Goal: Information Seeking & Learning: Find specific fact

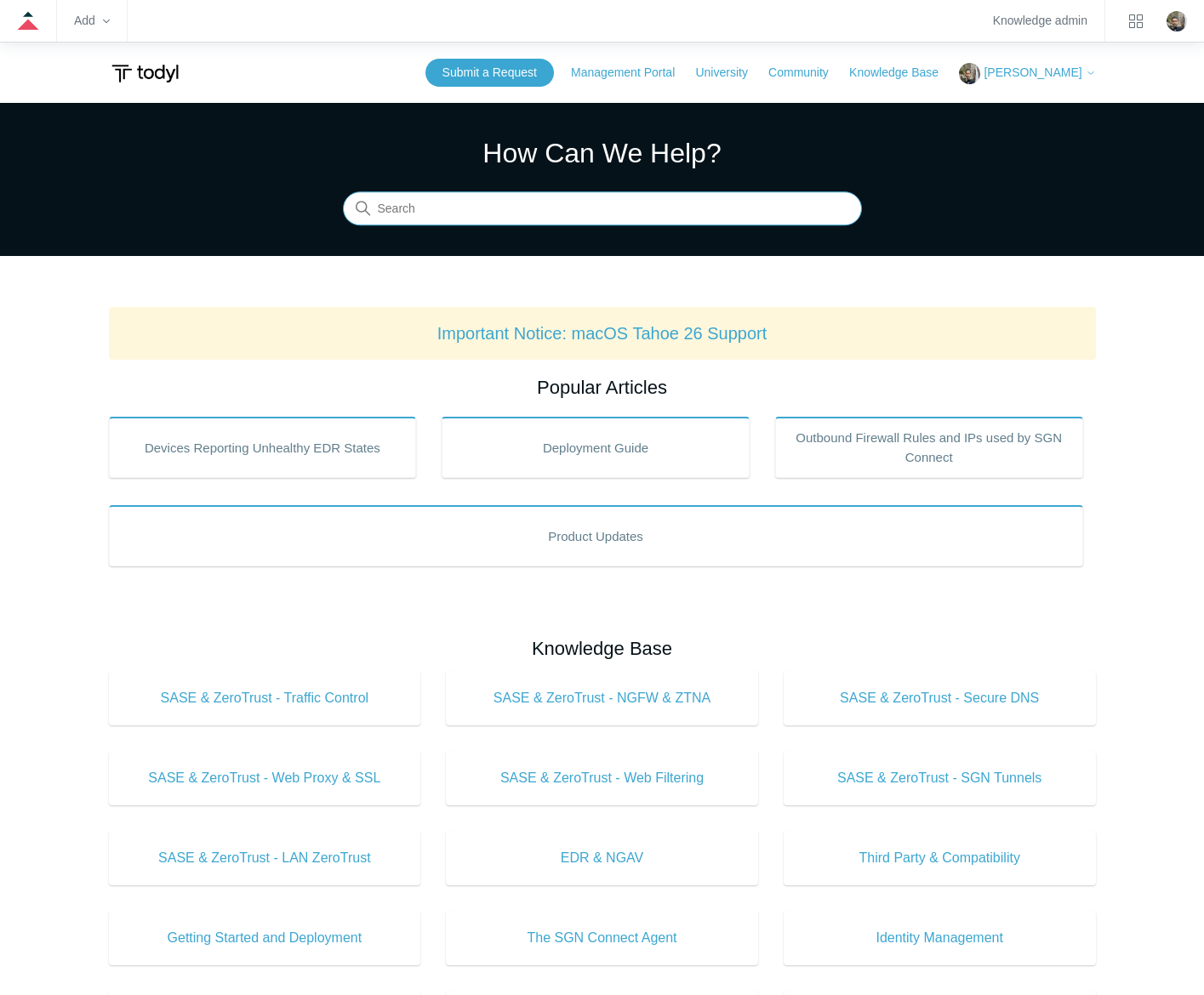
click at [581, 206] on input "Search" at bounding box center [602, 209] width 519 height 34
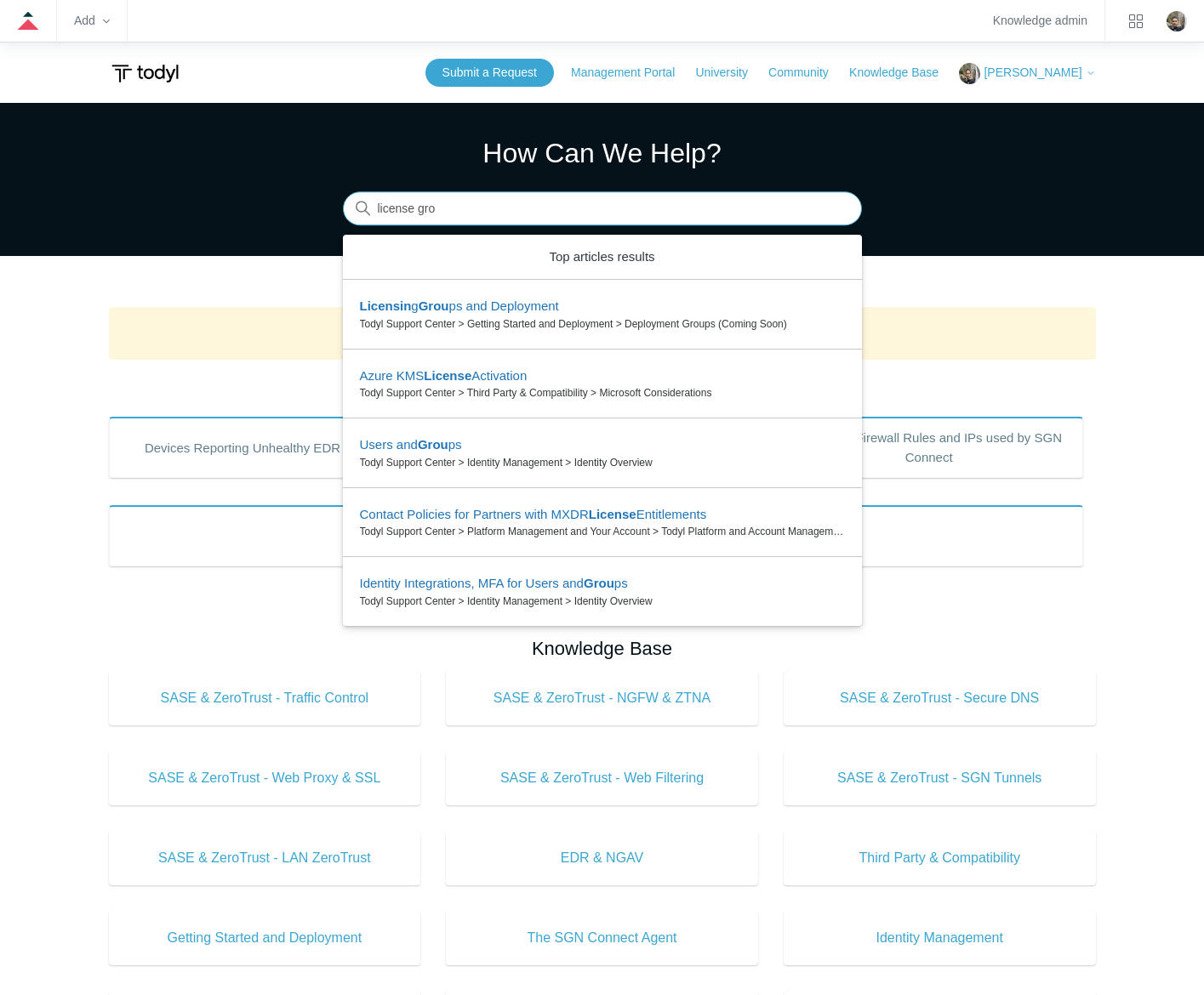
type input "license grou"
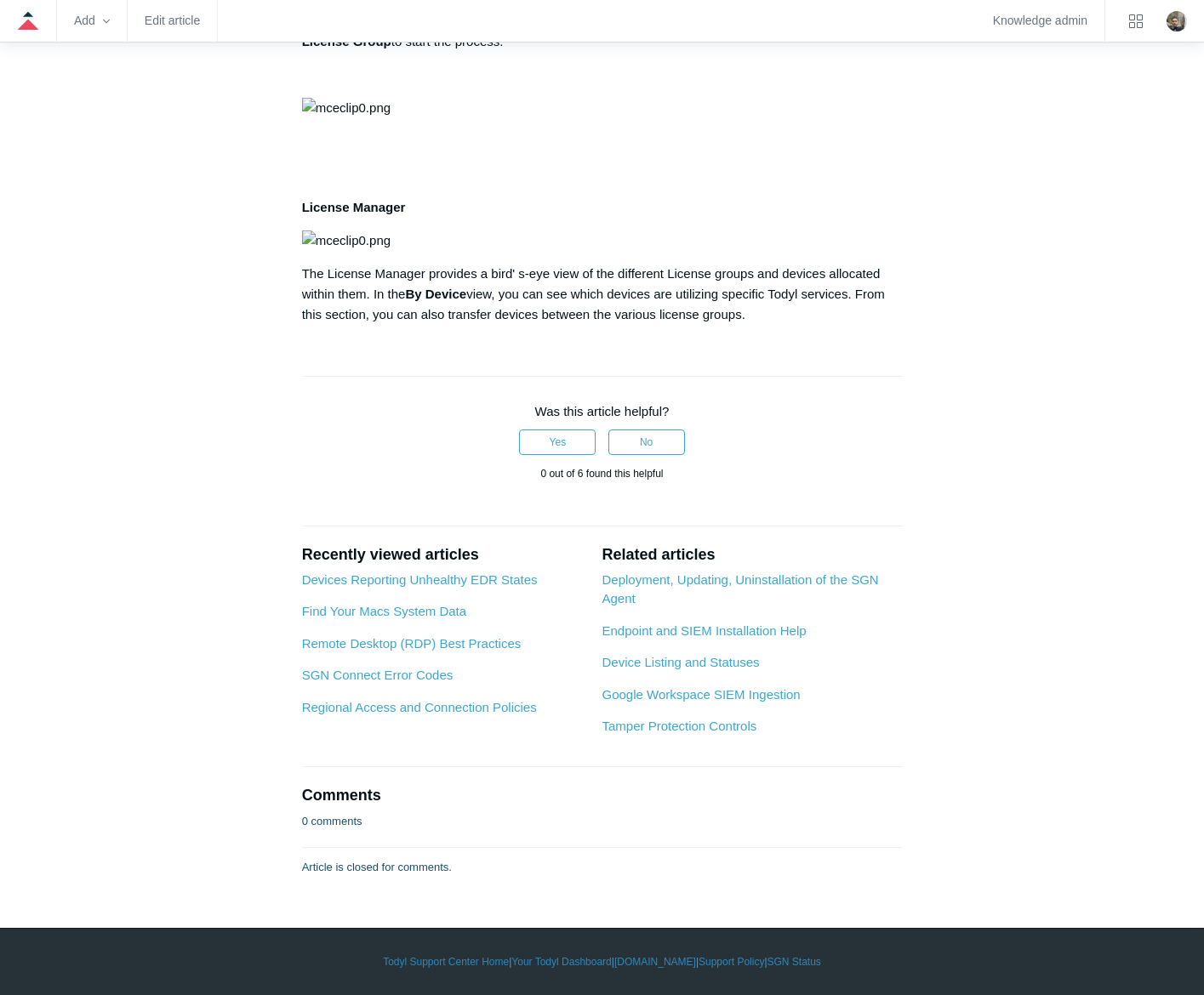
scroll to position [595, 0]
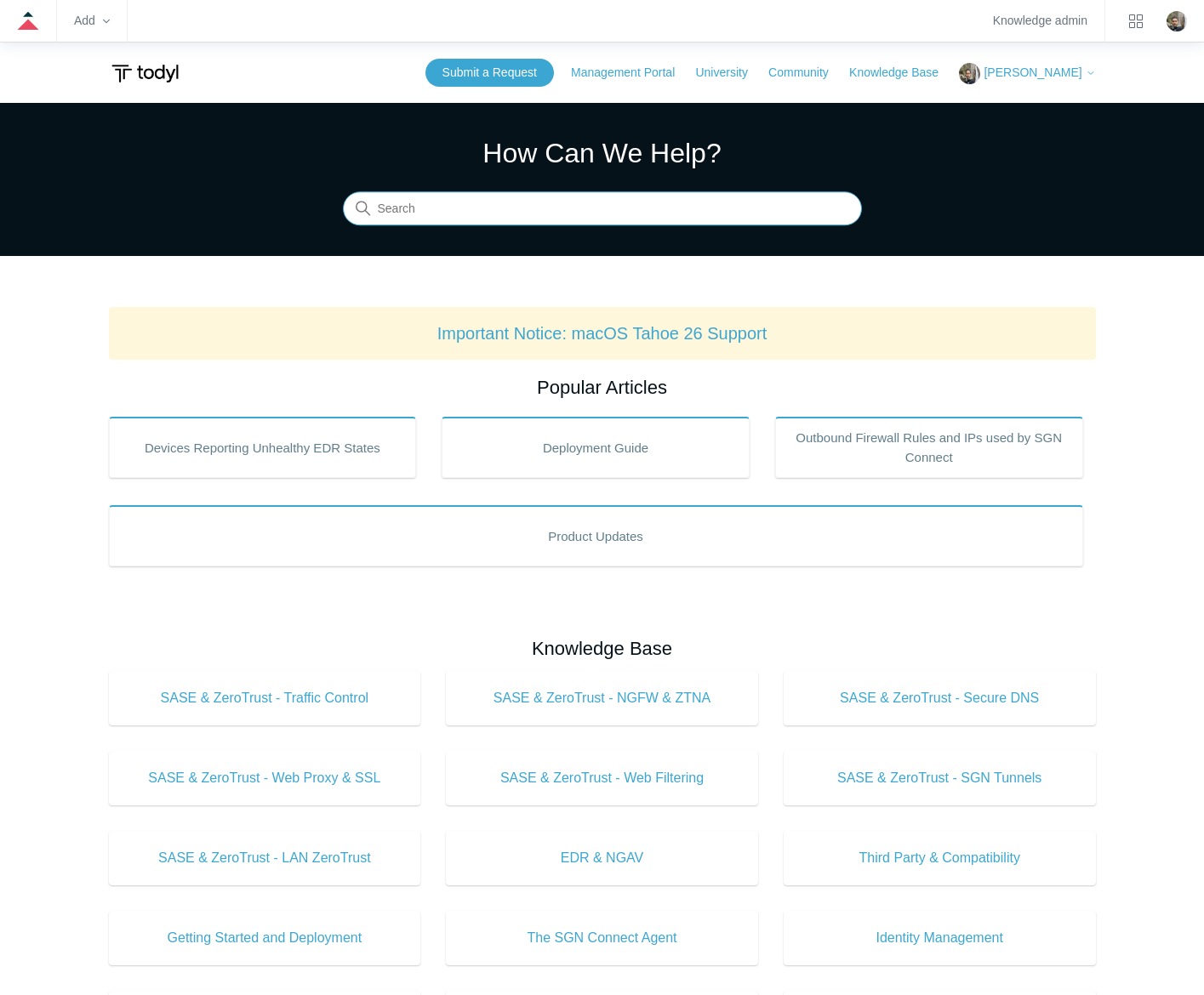
click at [622, 211] on input "Search" at bounding box center [602, 209] width 519 height 34
click at [584, 210] on input "Search" at bounding box center [602, 209] width 519 height 34
type input "firewall rules"
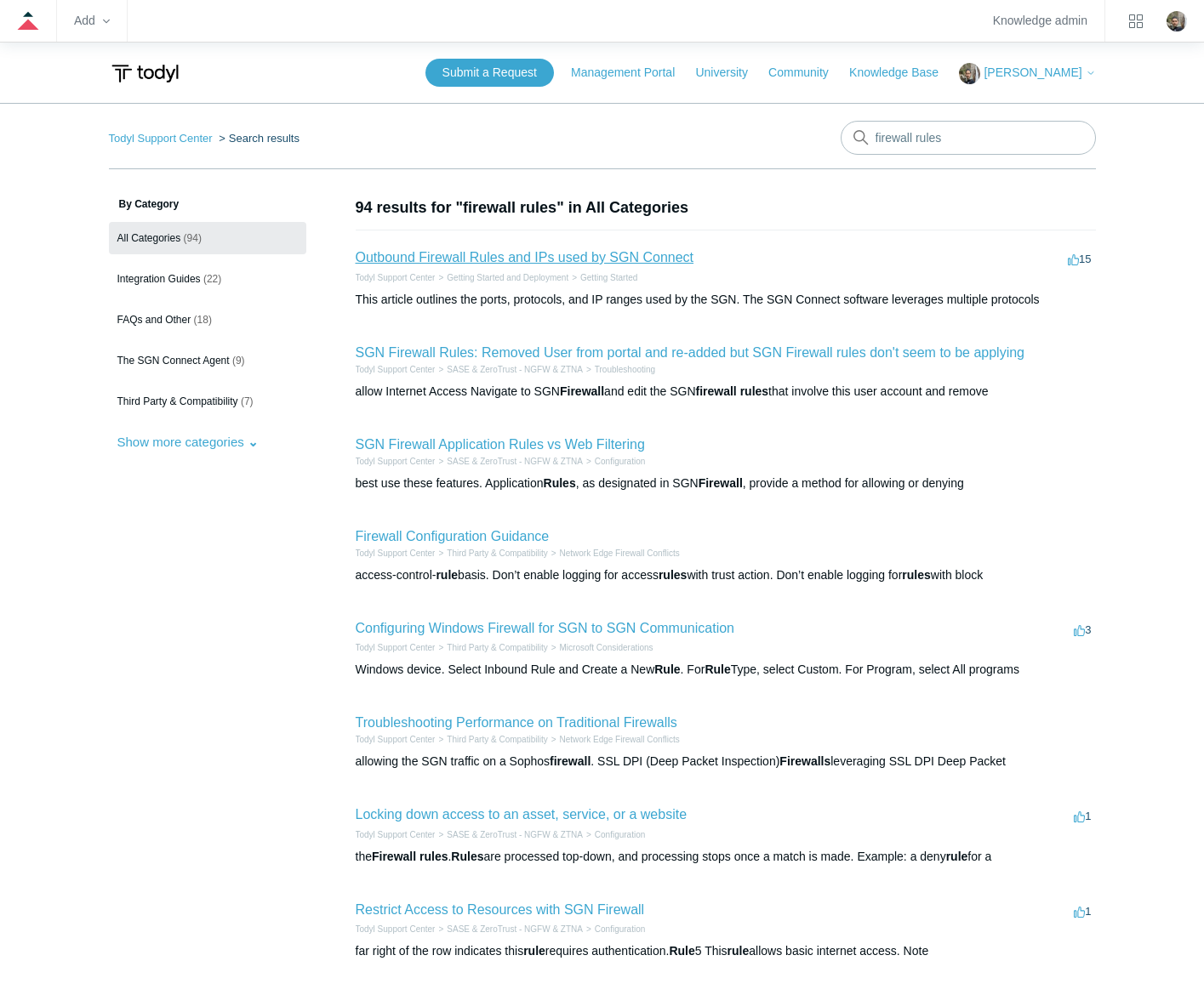
click at [605, 257] on link "Outbound Firewall Rules and IPs used by SGN Connect" at bounding box center [525, 257] width 339 height 15
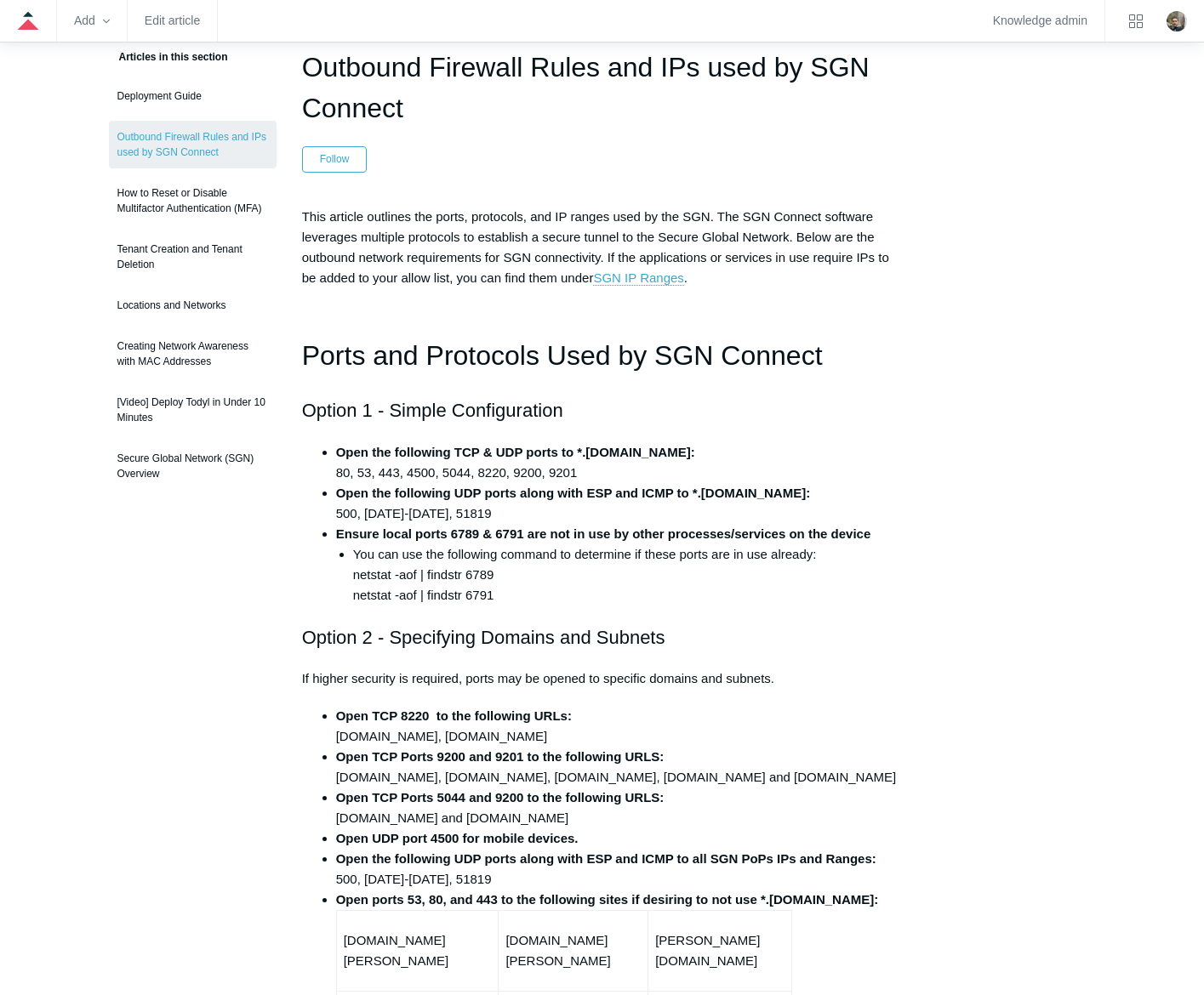
scroll to position [121, 0]
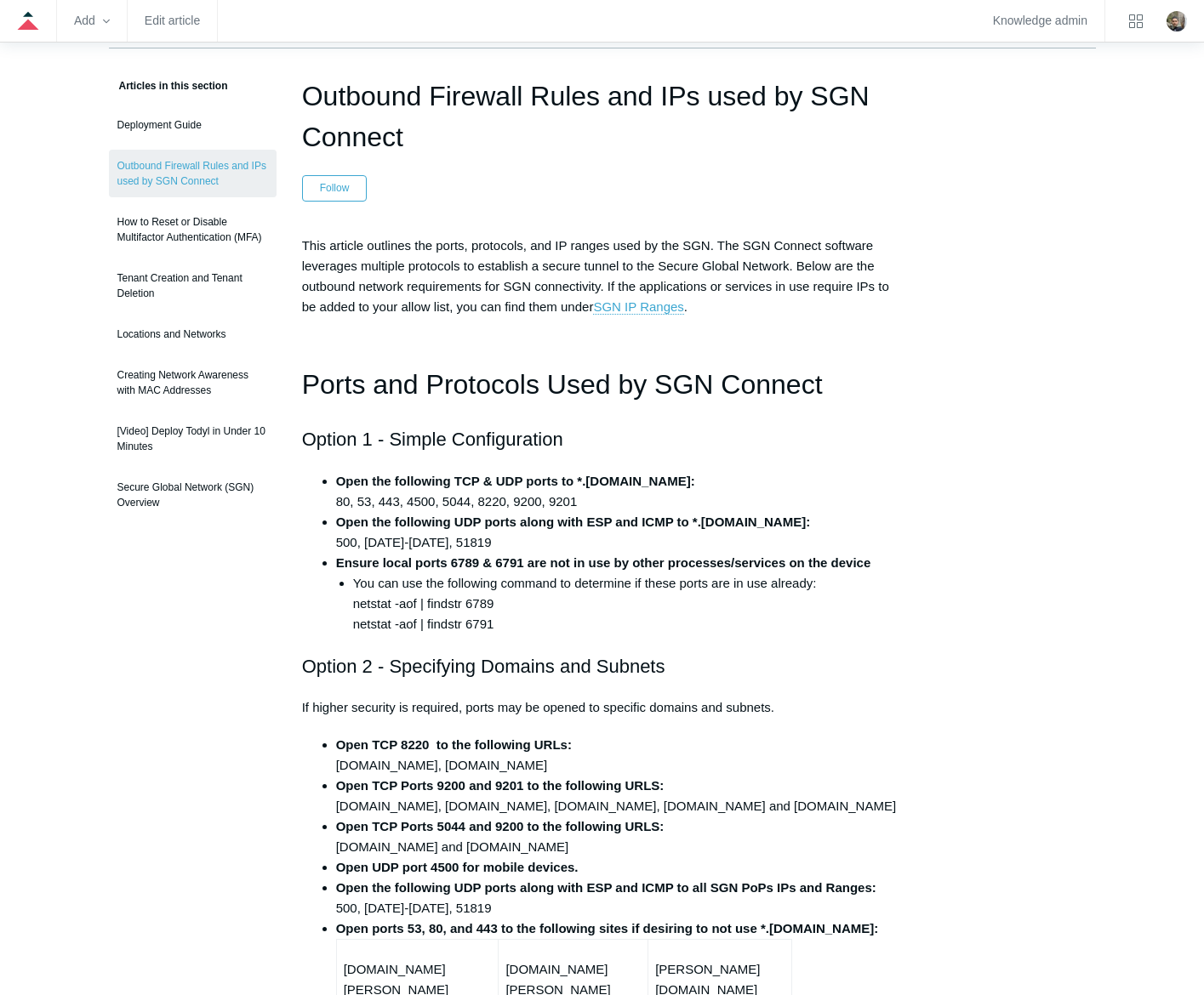
drag, startPoint x: 430, startPoint y: 132, endPoint x: 301, endPoint y: 92, distance: 135.1
click at [302, 92] on h1 "Outbound Firewall Rules and IPs used by SGN Connect" at bounding box center [602, 117] width 601 height 82
copy h1 "Outbound Firewall Rules and IPs used by SGN Connect"
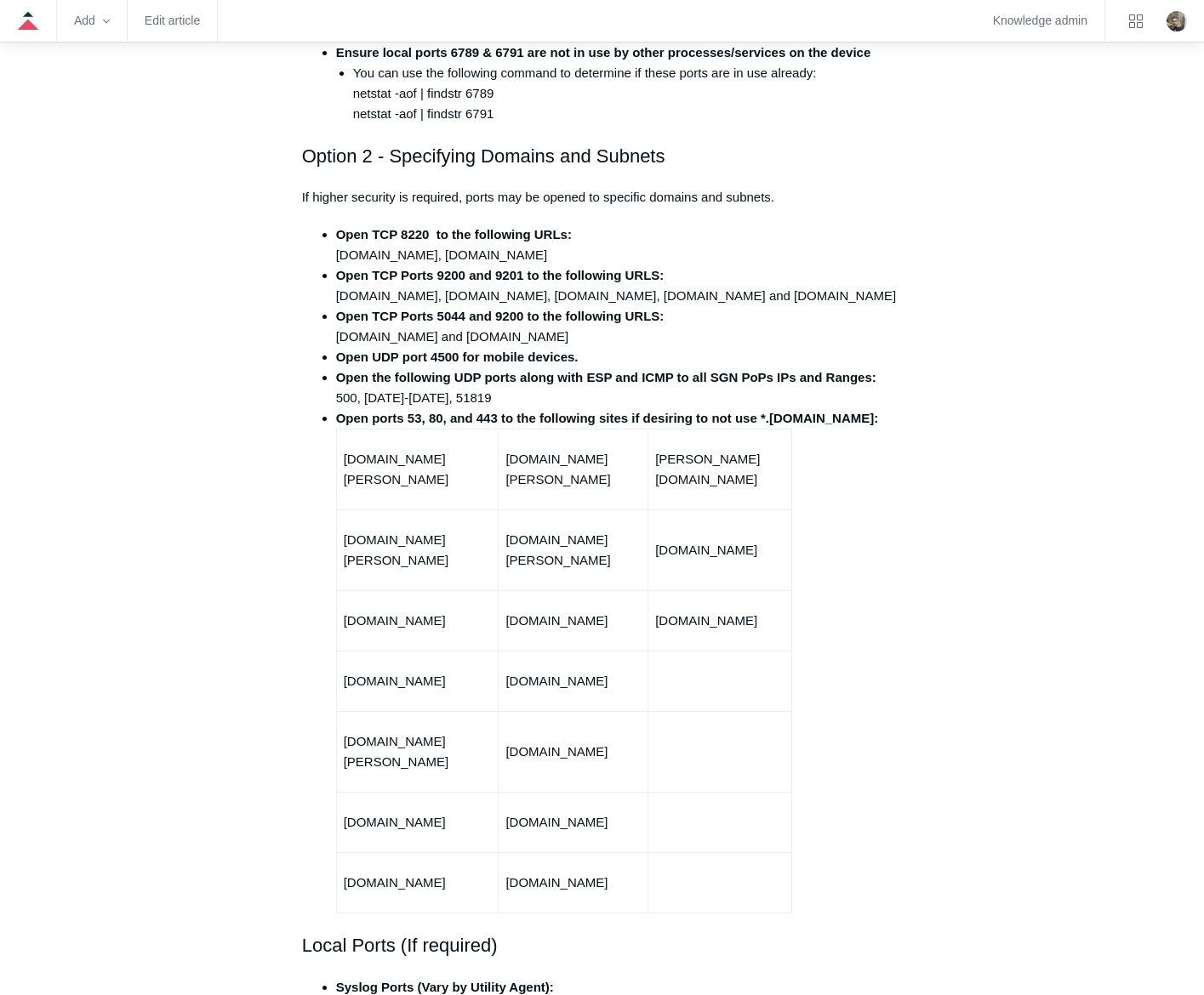
scroll to position [36, 0]
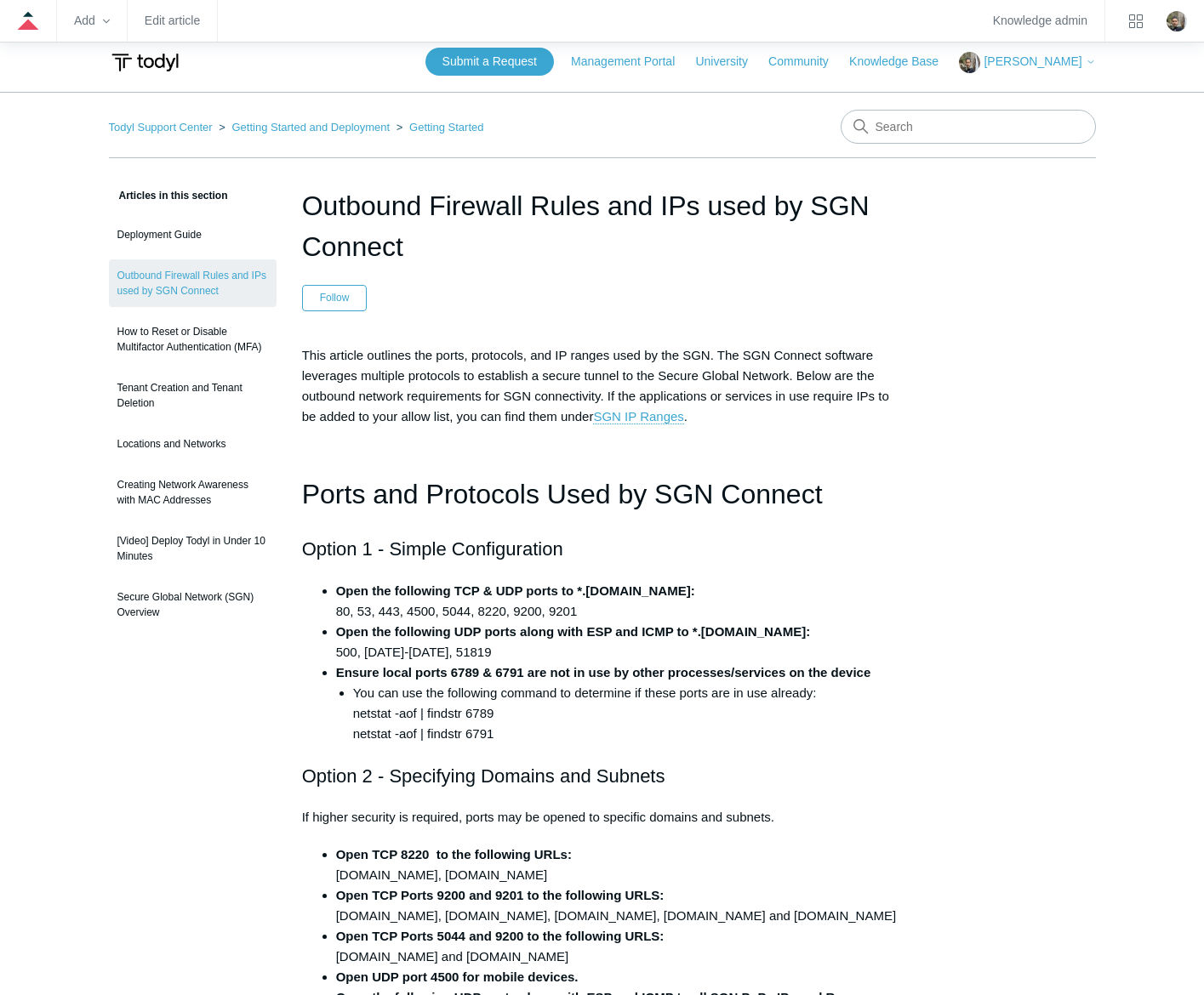
scroll to position [0, 0]
